Goal: Transaction & Acquisition: Purchase product/service

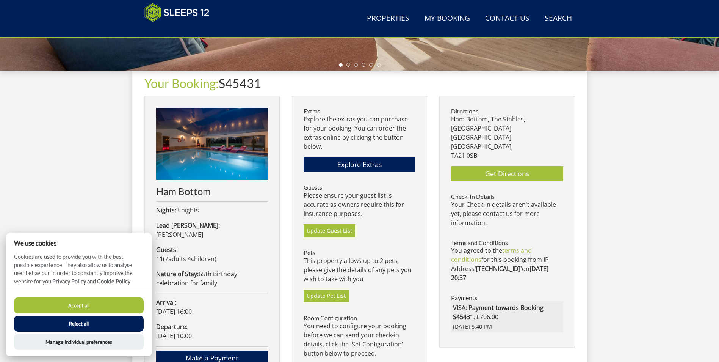
click at [114, 222] on button "Accept all" at bounding box center [79, 305] width 130 height 16
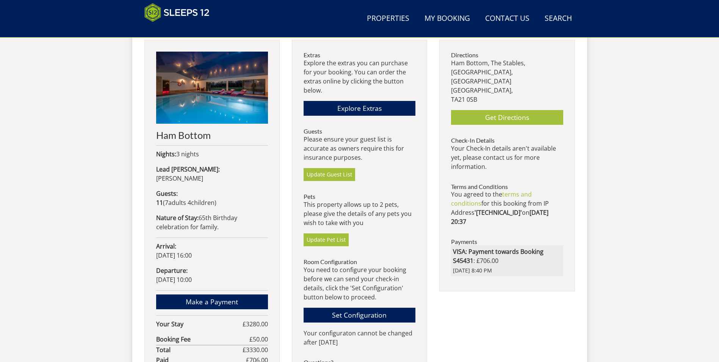
scroll to position [318, 0]
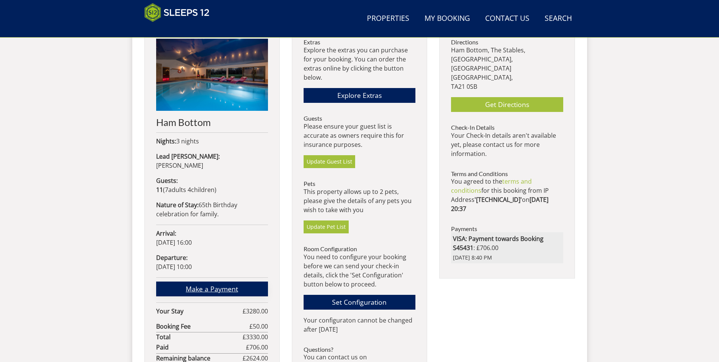
click at [240, 281] on link "Make a Payment" at bounding box center [212, 288] width 112 height 15
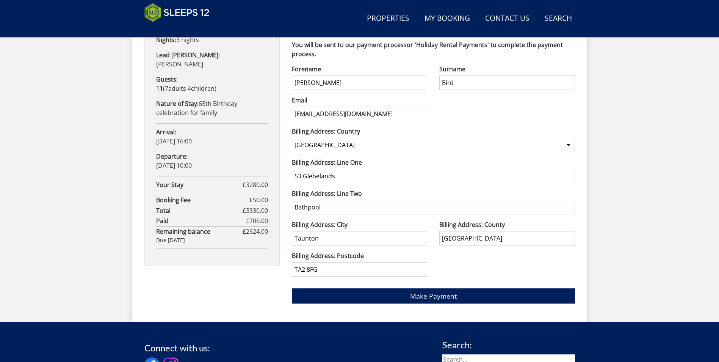
scroll to position [436, 0]
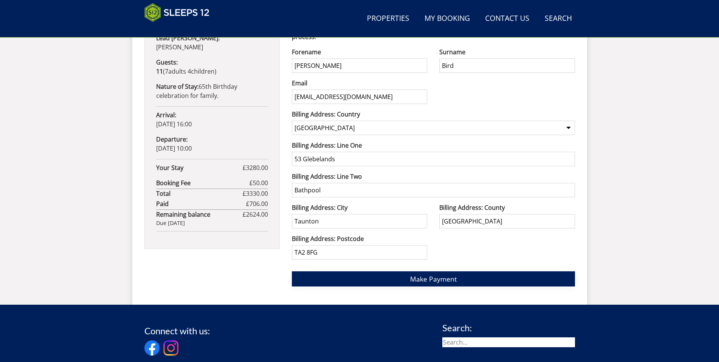
click at [427, 283] on span "Make Payment" at bounding box center [433, 278] width 47 height 9
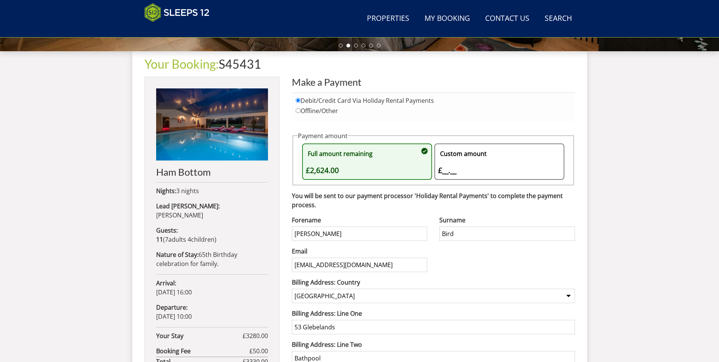
scroll to position [133, 0]
